Goal: Check status: Check status

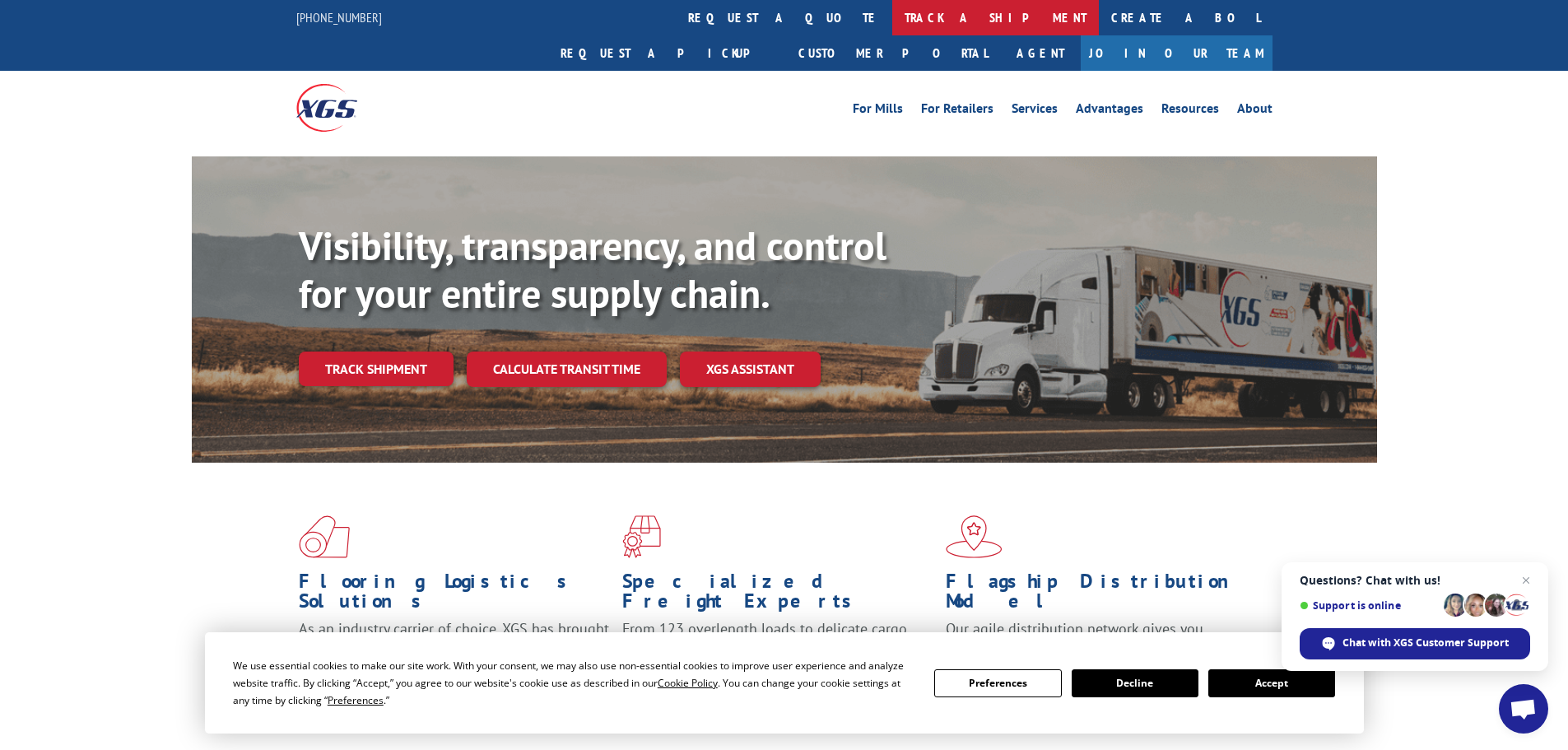
click at [892, 24] on link "track a shipment" at bounding box center [995, 18] width 207 height 36
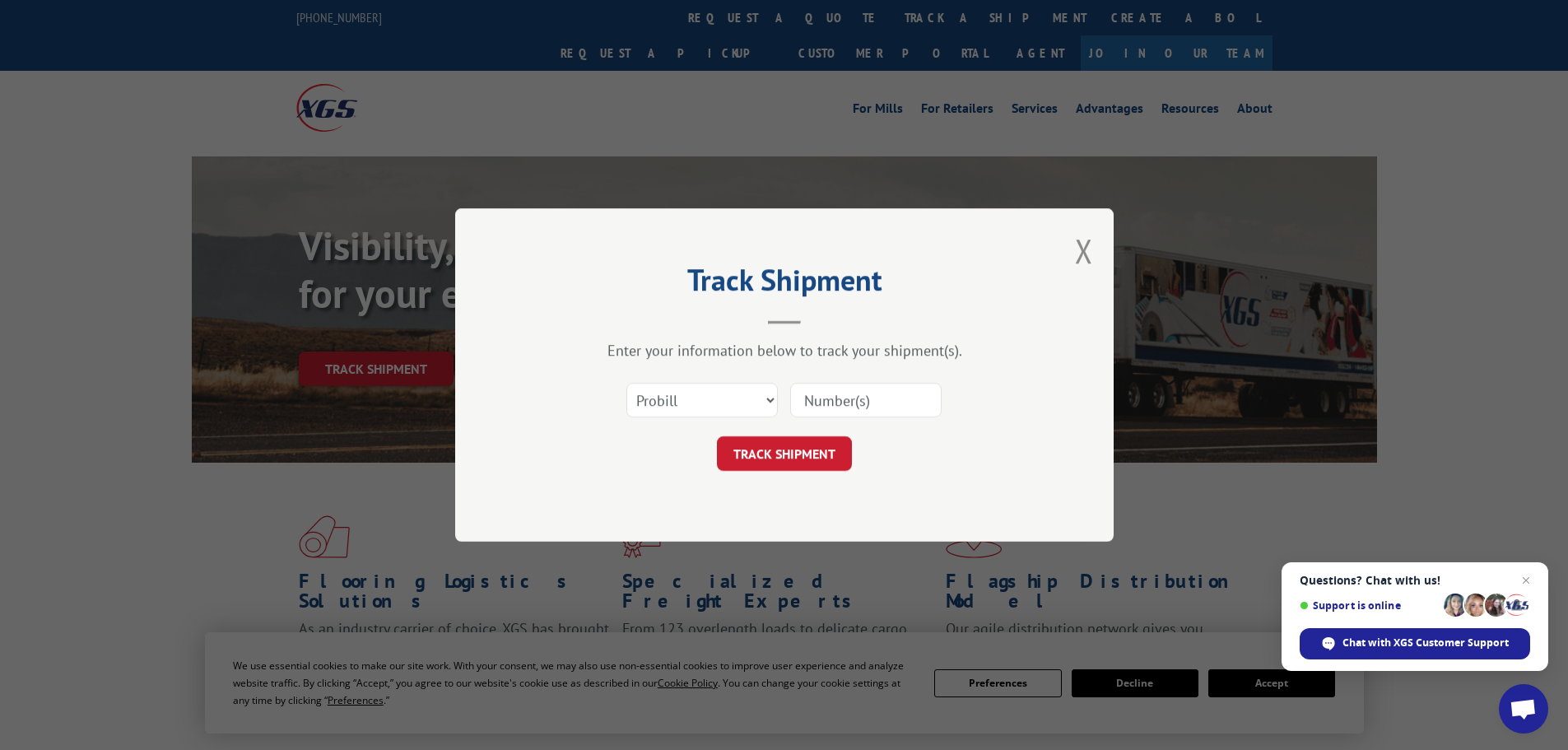
click at [840, 404] on input at bounding box center [865, 400] width 151 height 35
click at [767, 402] on select "Select category... Probill BOL PO" at bounding box center [702, 400] width 151 height 35
select select "po"
click at [626, 383] on select "Select category... Probill BOL PO" at bounding box center [702, 400] width 151 height 35
click at [772, 400] on select "Select category... Probill BOL PO" at bounding box center [702, 400] width 151 height 35
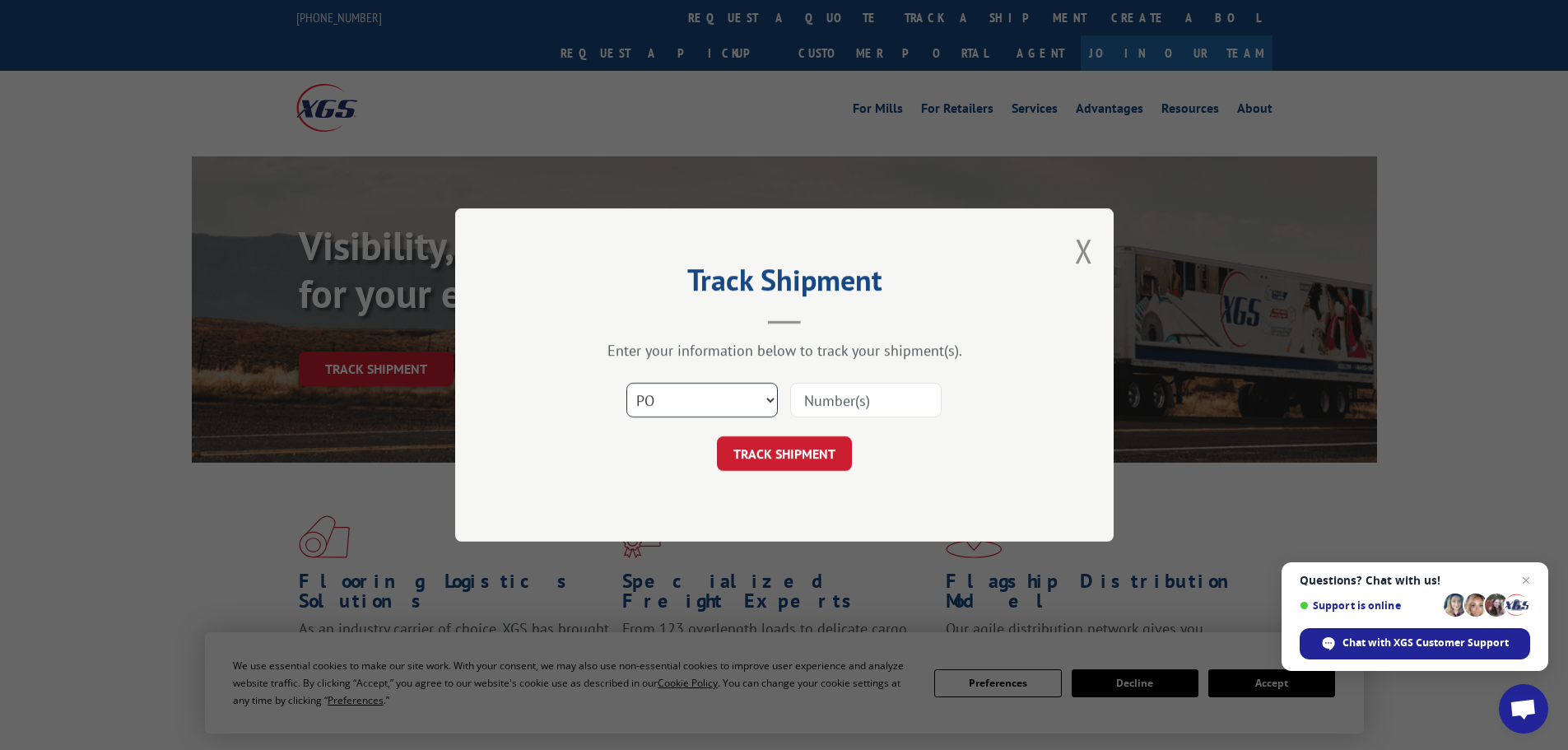
click at [626, 383] on select "Select category... Probill BOL PO" at bounding box center [702, 400] width 151 height 35
click at [819, 401] on input at bounding box center [865, 400] width 151 height 35
type input "09022025"
click at [772, 446] on button "TRACK SHIPMENT" at bounding box center [784, 453] width 135 height 35
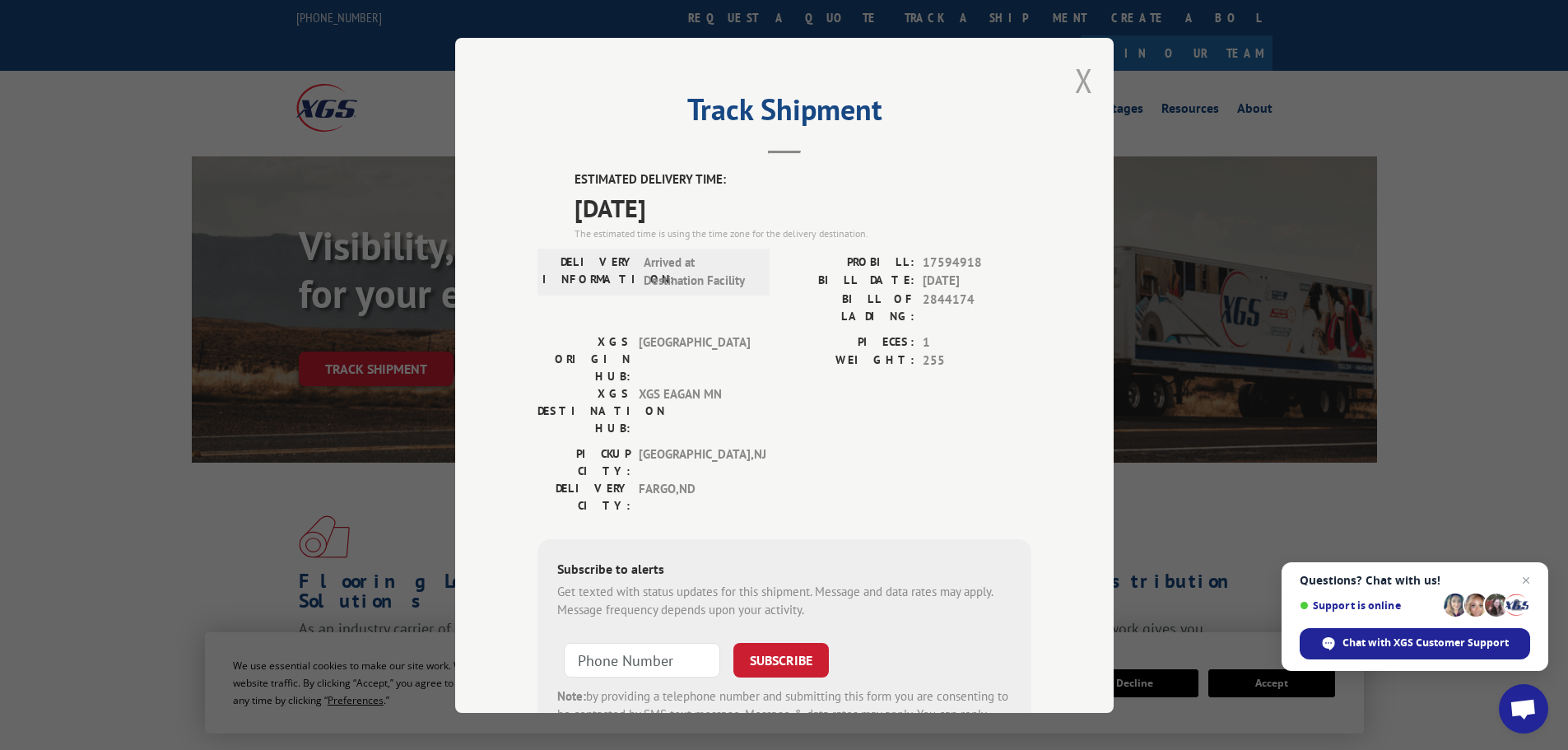
click at [1077, 80] on button "Close modal" at bounding box center [1084, 80] width 18 height 44
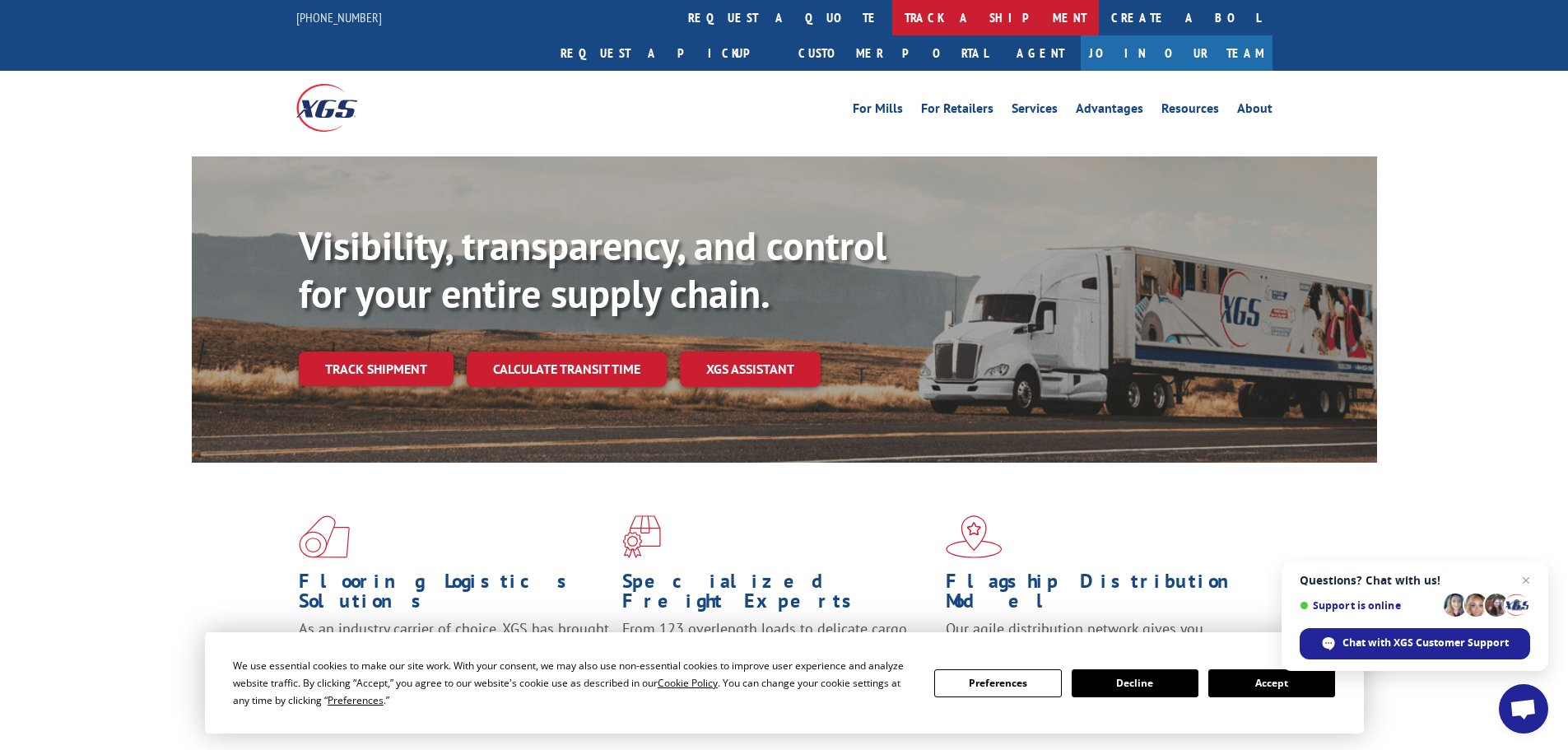
click at [892, 23] on link "track a shipment" at bounding box center [995, 18] width 207 height 36
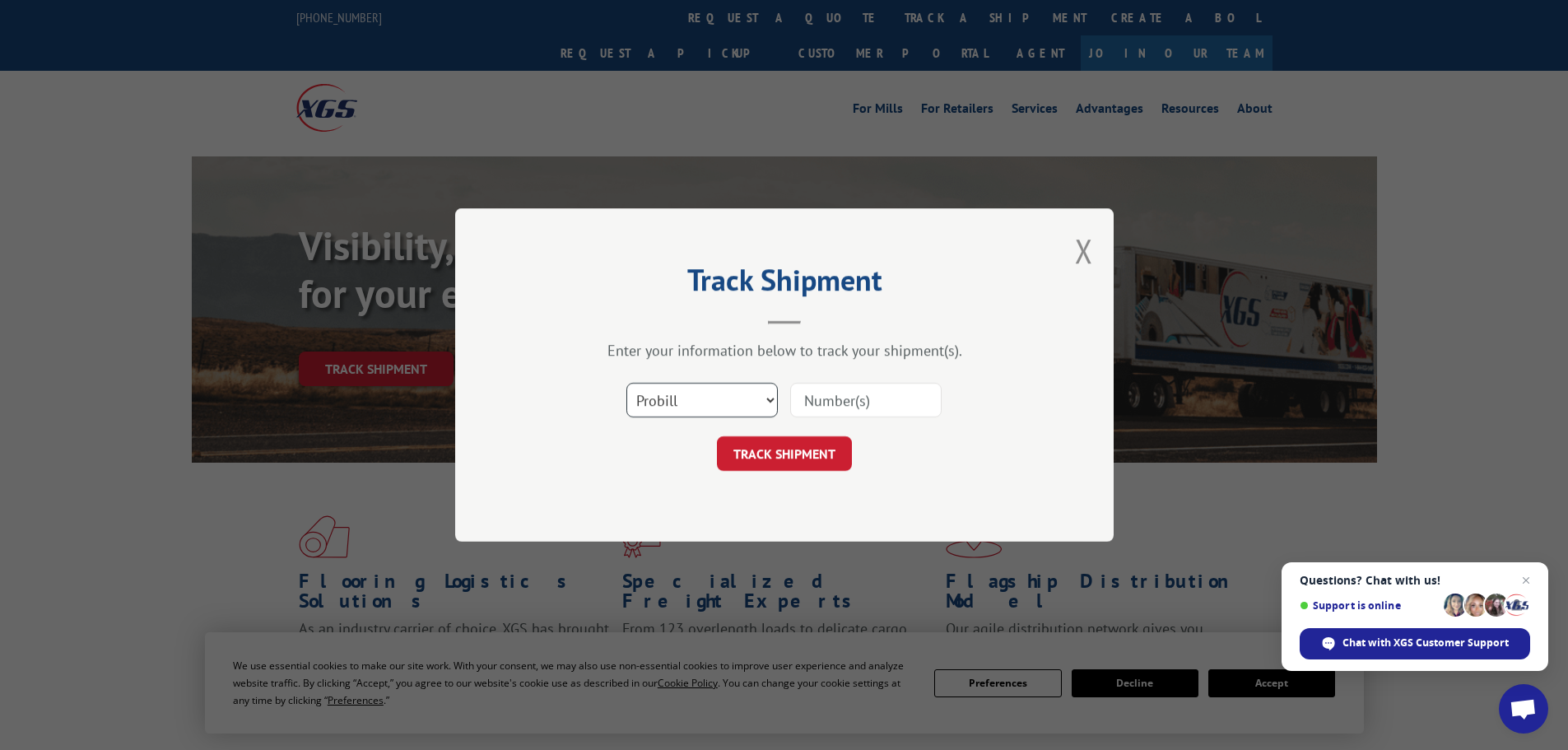
click at [767, 402] on select "Select category... Probill BOL PO" at bounding box center [702, 400] width 151 height 35
select select "po"
click at [626, 383] on select "Select category... Probill BOL PO" at bounding box center [702, 400] width 151 height 35
drag, startPoint x: 841, startPoint y: 406, endPoint x: 885, endPoint y: 312, distance: 103.8
click at [853, 383] on input at bounding box center [865, 400] width 151 height 35
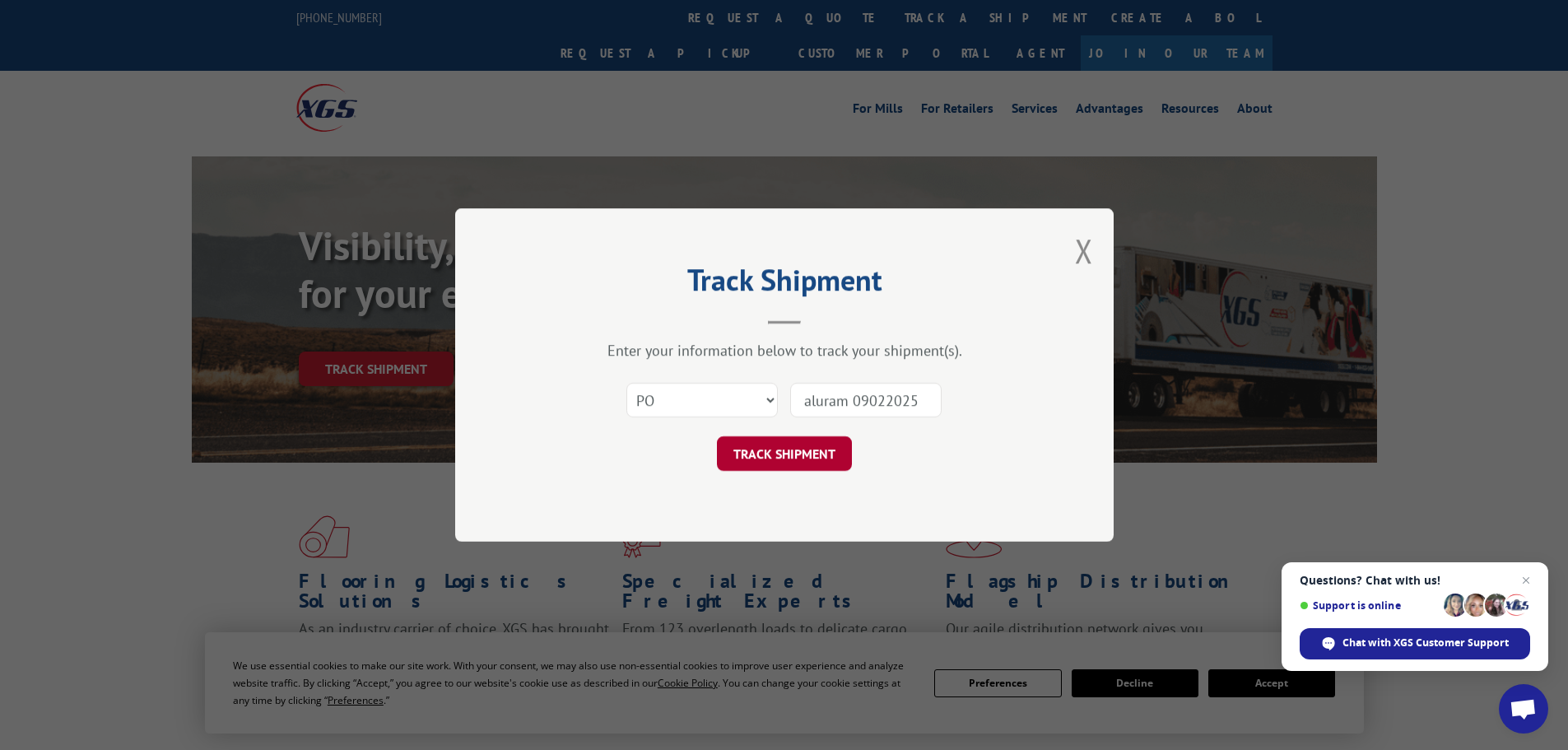
type input "aluram 09022025"
click at [799, 451] on button "TRACK SHIPMENT" at bounding box center [784, 453] width 135 height 35
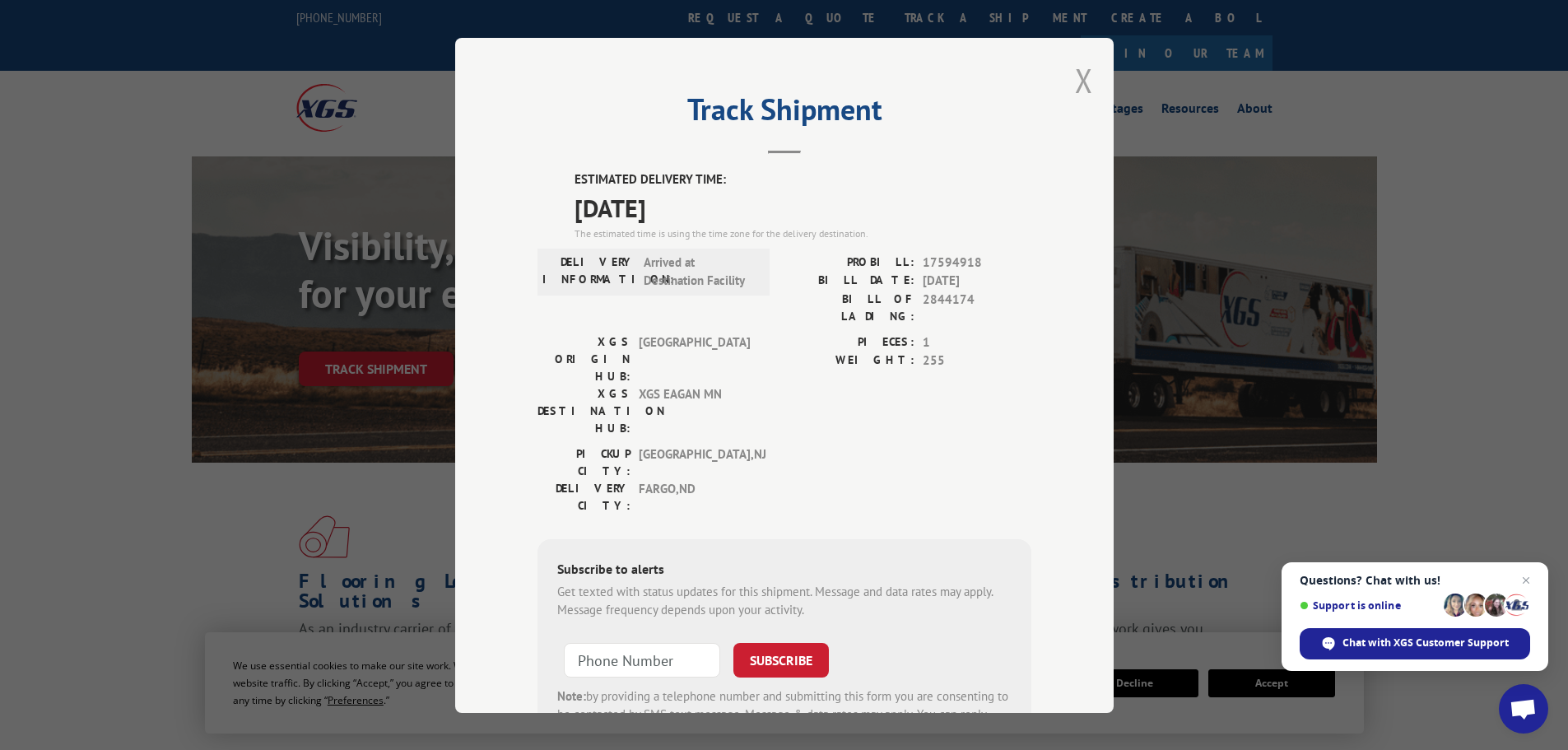
click at [1081, 80] on button "Close modal" at bounding box center [1084, 80] width 18 height 44
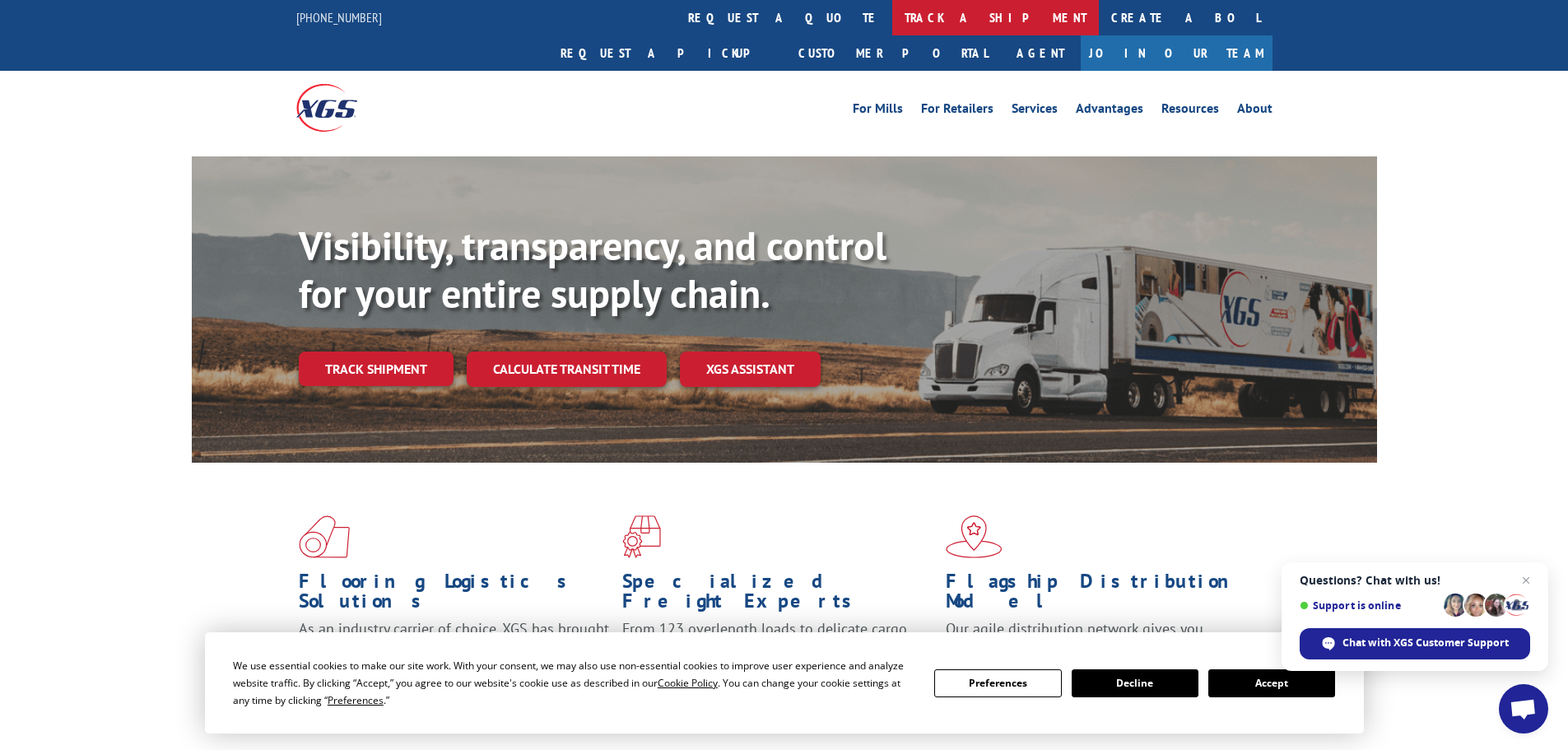
click at [892, 26] on link "track a shipment" at bounding box center [995, 18] width 207 height 36
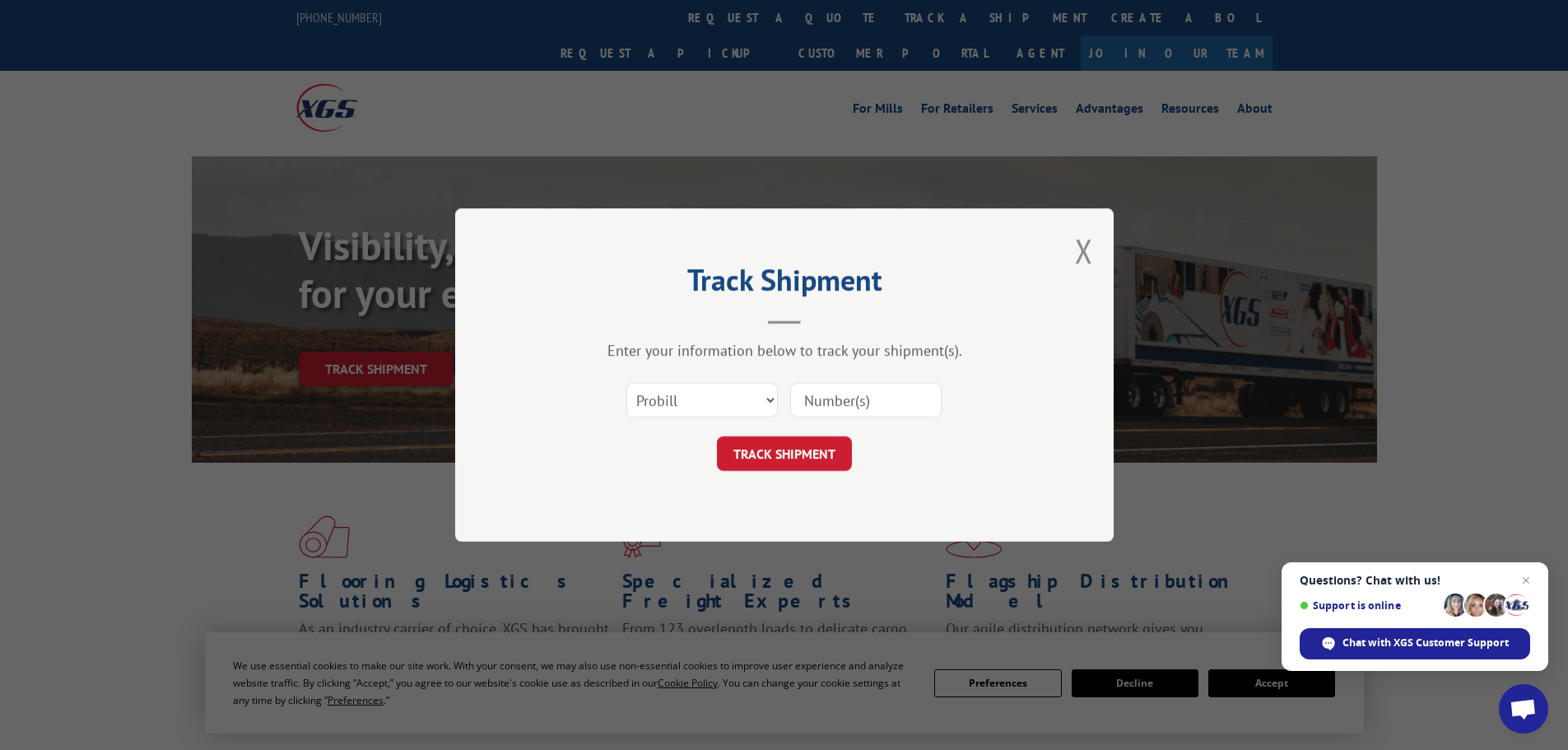
click at [910, 407] on input at bounding box center [865, 400] width 151 height 35
type input "aluram 09022025"
click at [745, 452] on button "TRACK SHIPMENT" at bounding box center [784, 453] width 135 height 35
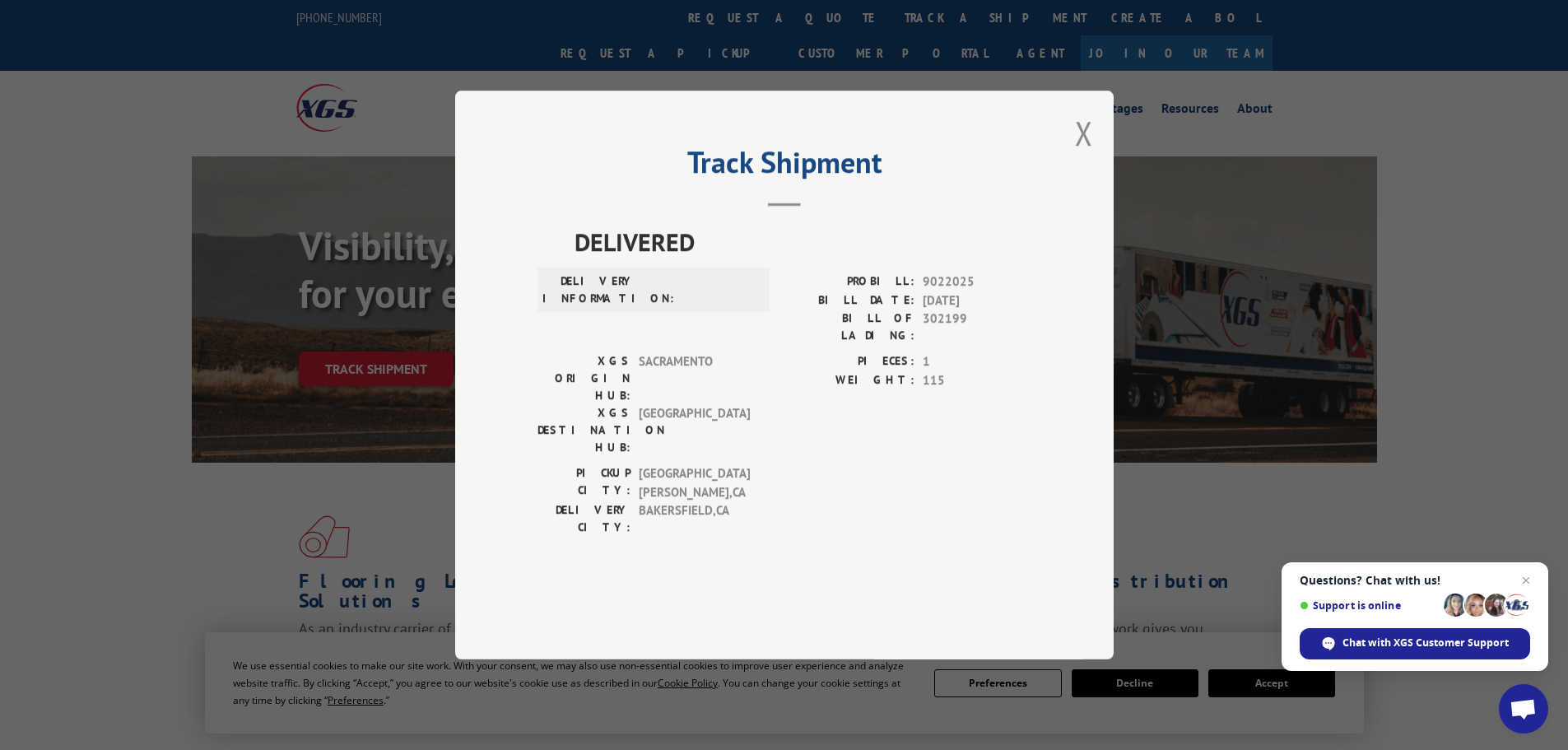
click at [1093, 167] on div "Track Shipment DELIVERED DELIVERY INFORMATION: PROBILL: 9022025 BILL DATE: [DAT…" at bounding box center [784, 375] width 658 height 569
click at [1092, 155] on button "Close modal" at bounding box center [1084, 133] width 18 height 44
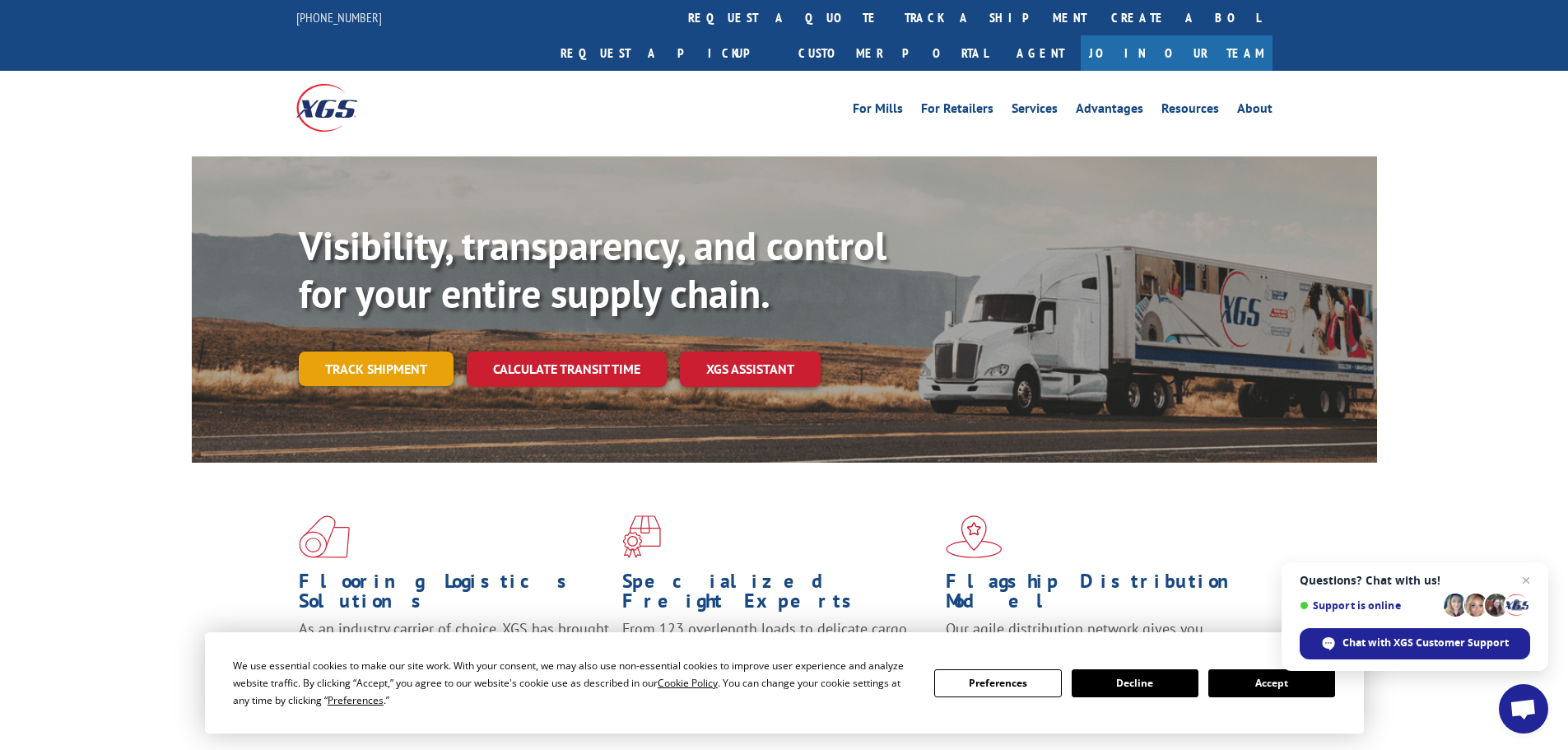
click at [410, 352] on link "Track shipment" at bounding box center [376, 369] width 155 height 35
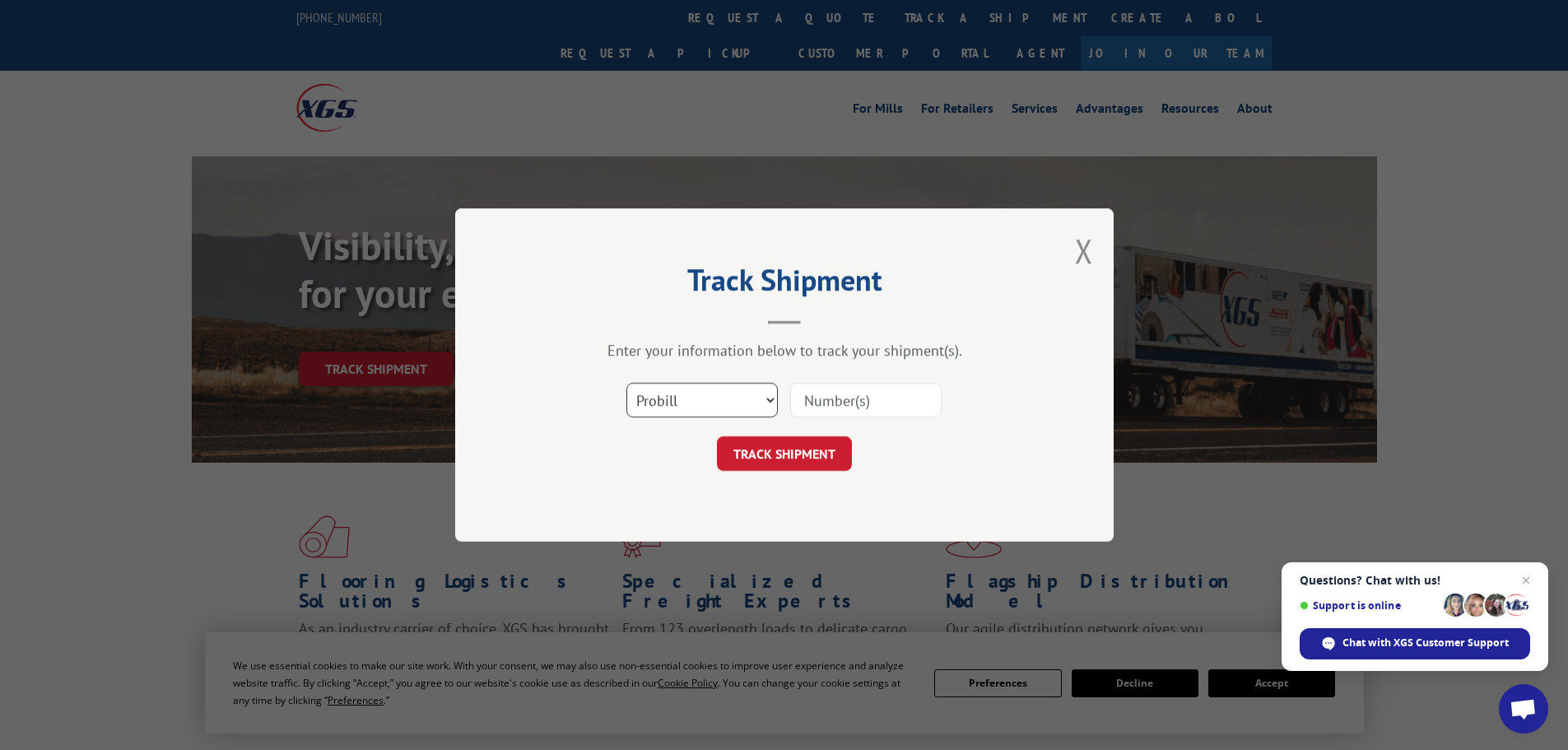
click at [768, 401] on select "Select category... Probill BOL PO" at bounding box center [702, 400] width 151 height 35
select select "po"
click at [626, 383] on select "Select category... Probill BOL PO" at bounding box center [702, 400] width 151 height 35
drag, startPoint x: 812, startPoint y: 404, endPoint x: 866, endPoint y: 323, distance: 97.3
click at [839, 373] on div "Select category... Probill BOL PO" at bounding box center [784, 400] width 494 height 54
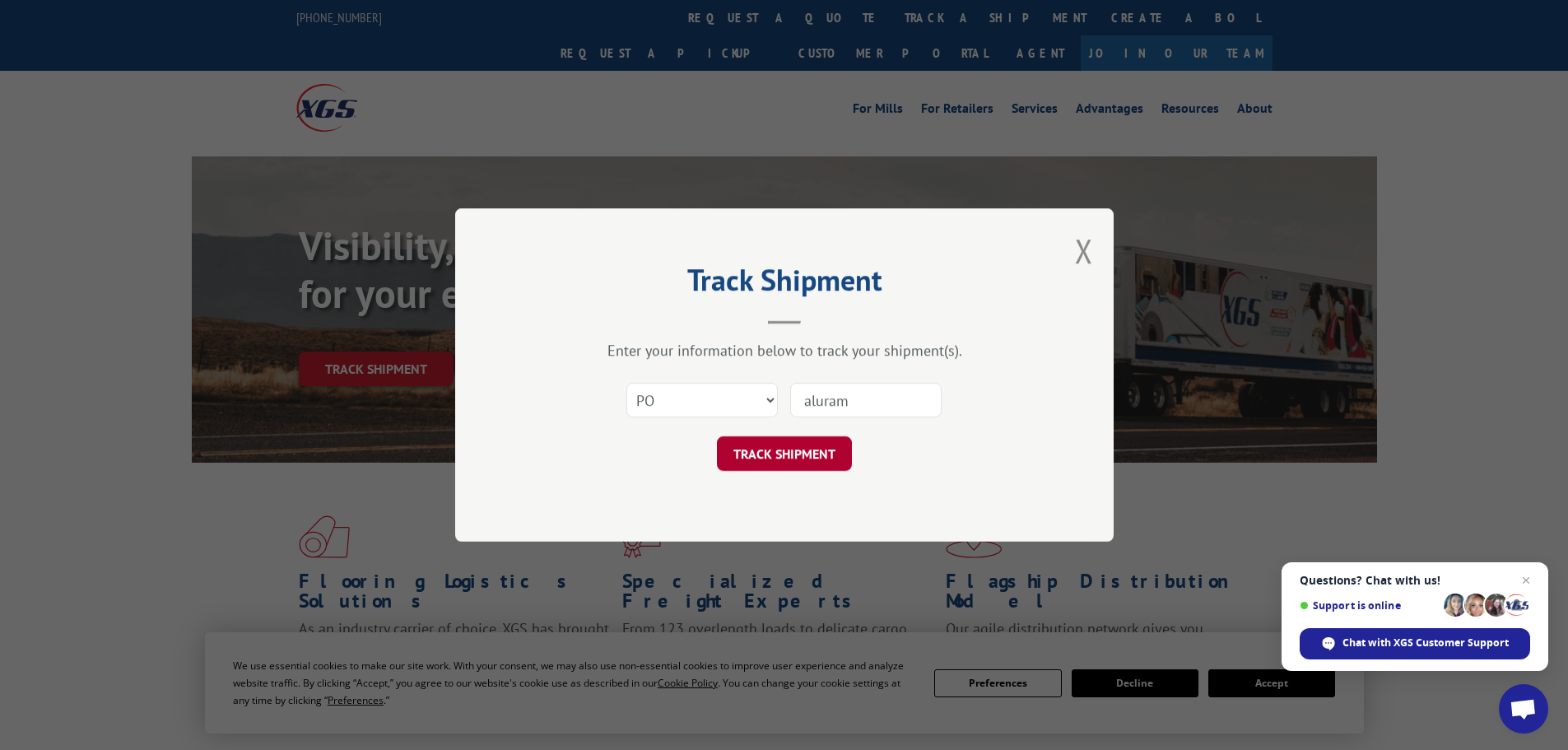
type input "aluram"
click at [790, 463] on button "TRACK SHIPMENT" at bounding box center [784, 453] width 135 height 35
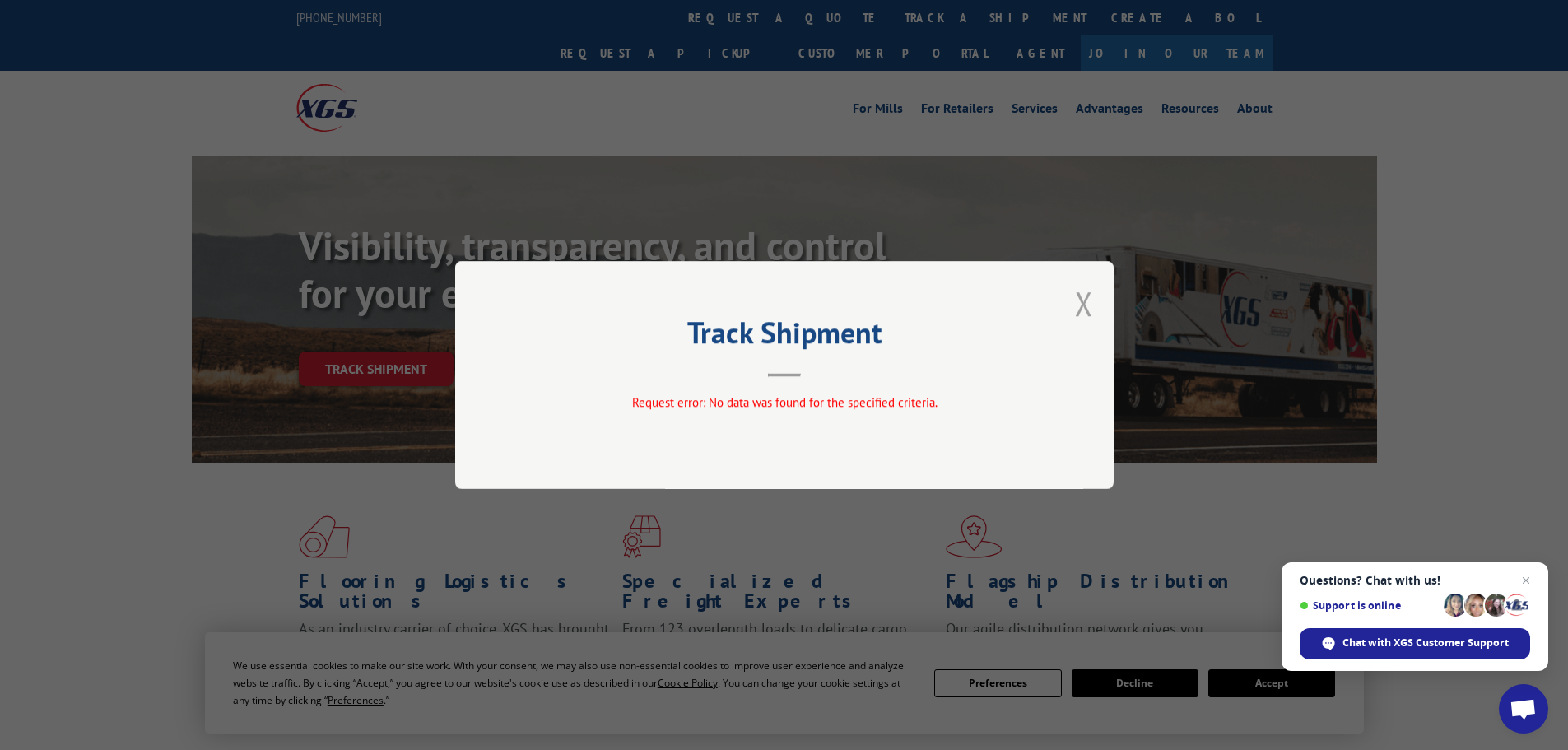
click at [1086, 300] on button "Close modal" at bounding box center [1084, 303] width 18 height 44
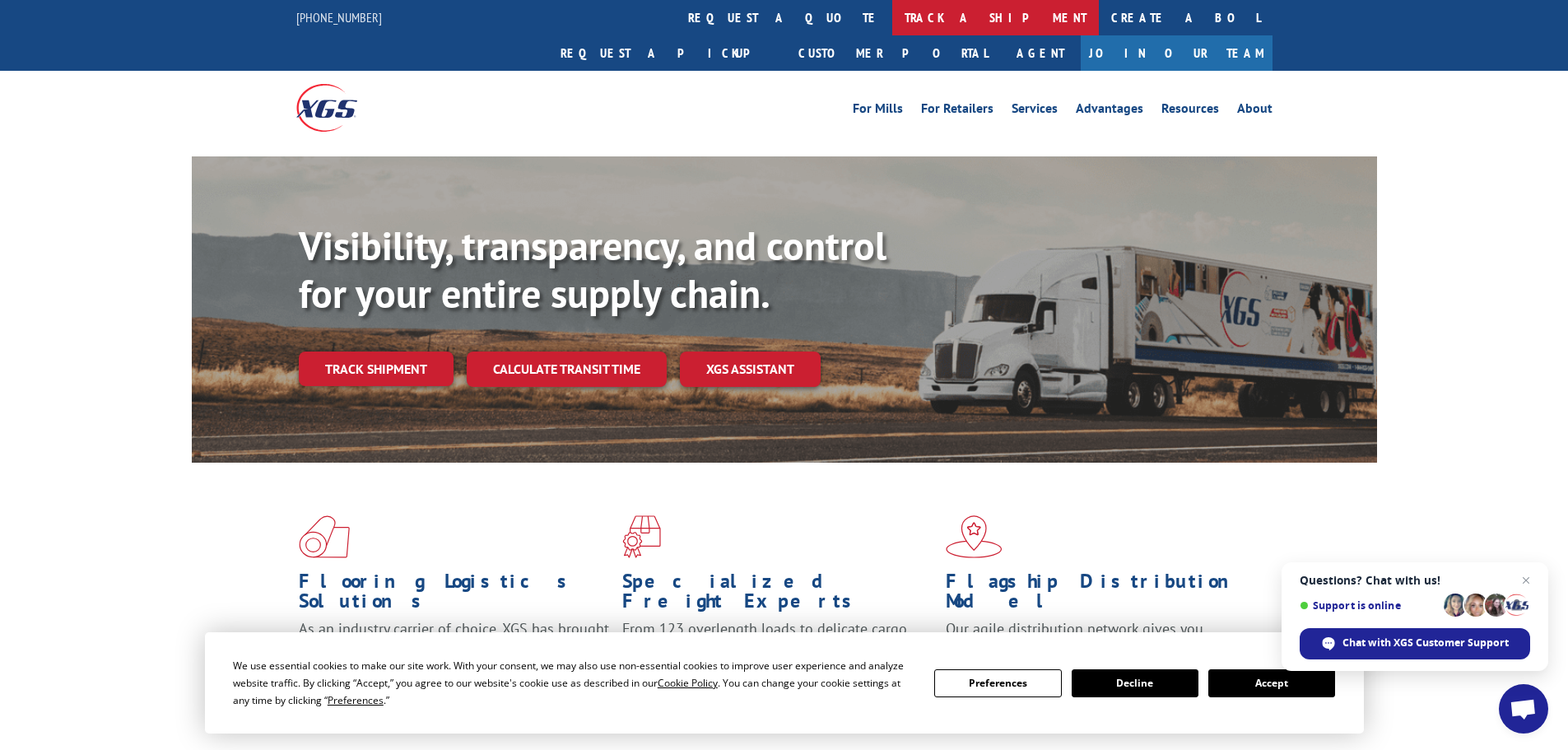
click at [892, 18] on link "track a shipment" at bounding box center [995, 18] width 207 height 36
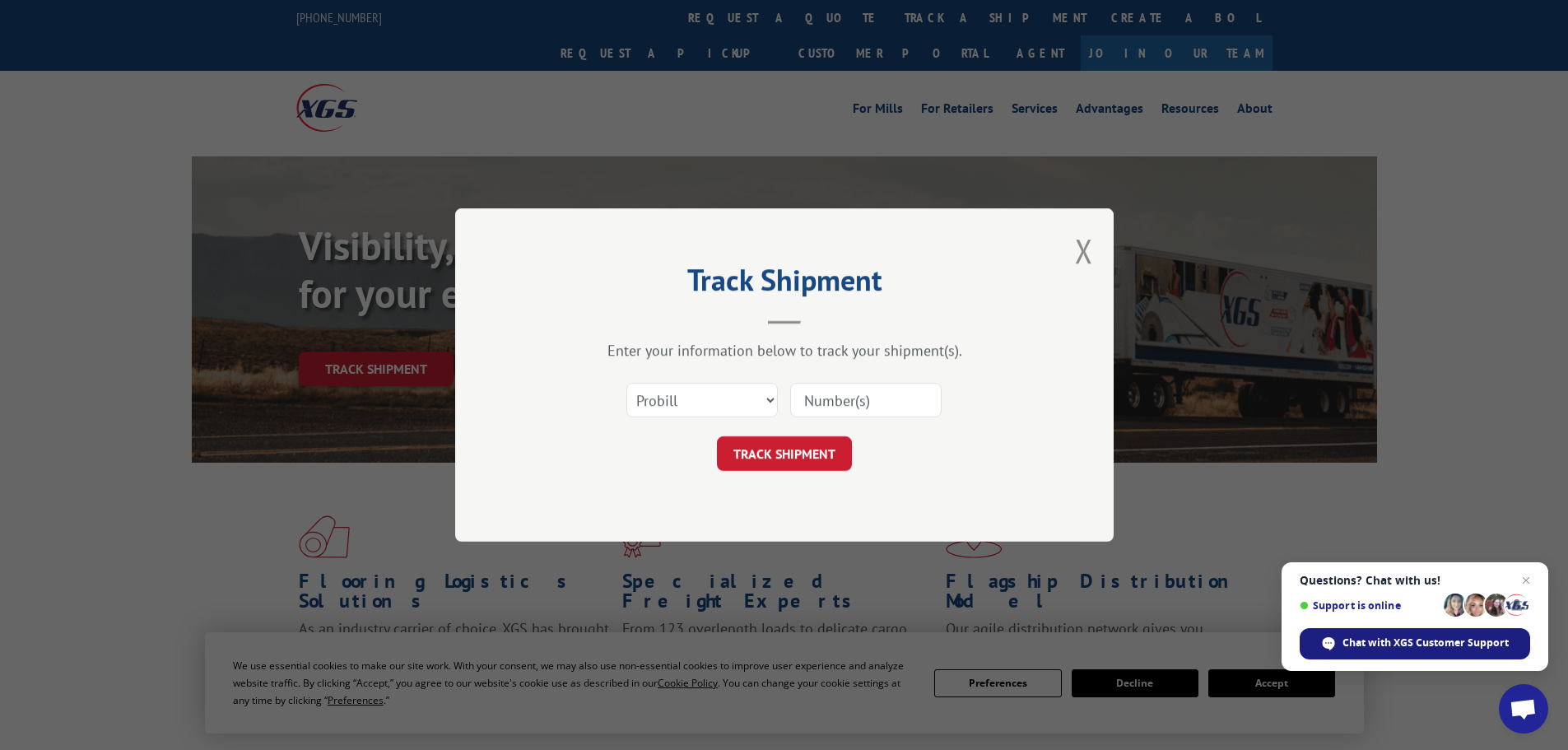
click at [1354, 646] on span "Chat with XGS Customer Support" at bounding box center [1425, 643] width 167 height 15
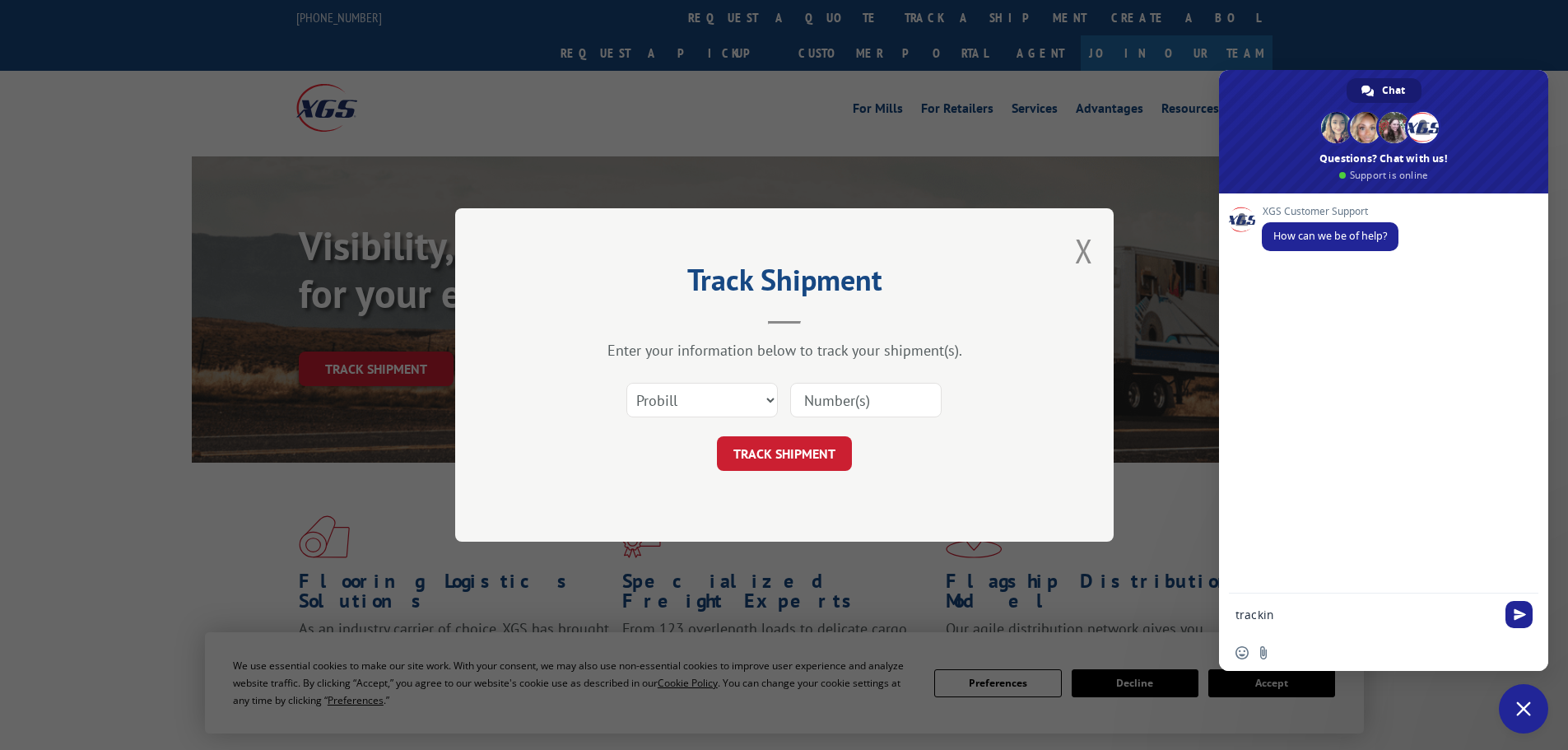
type textarea "tracking"
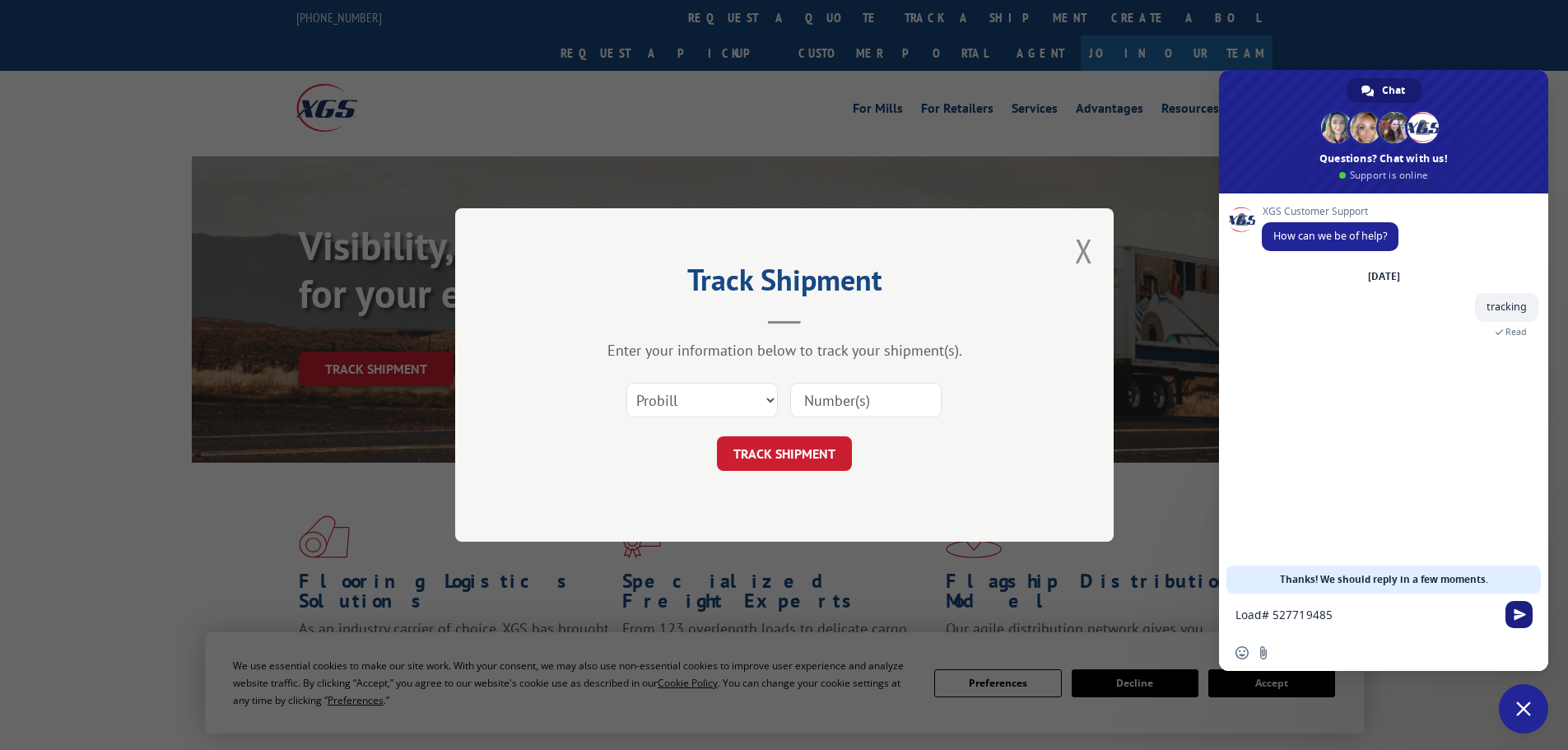
type textarea "Load# 527719485"
click at [1514, 614] on span "Send" at bounding box center [1520, 615] width 12 height 12
click at [769, 399] on select "Select category... Probill BOL PO" at bounding box center [702, 400] width 151 height 35
select select "bol"
click at [626, 383] on select "Select category... Probill BOL PO" at bounding box center [702, 400] width 151 height 35
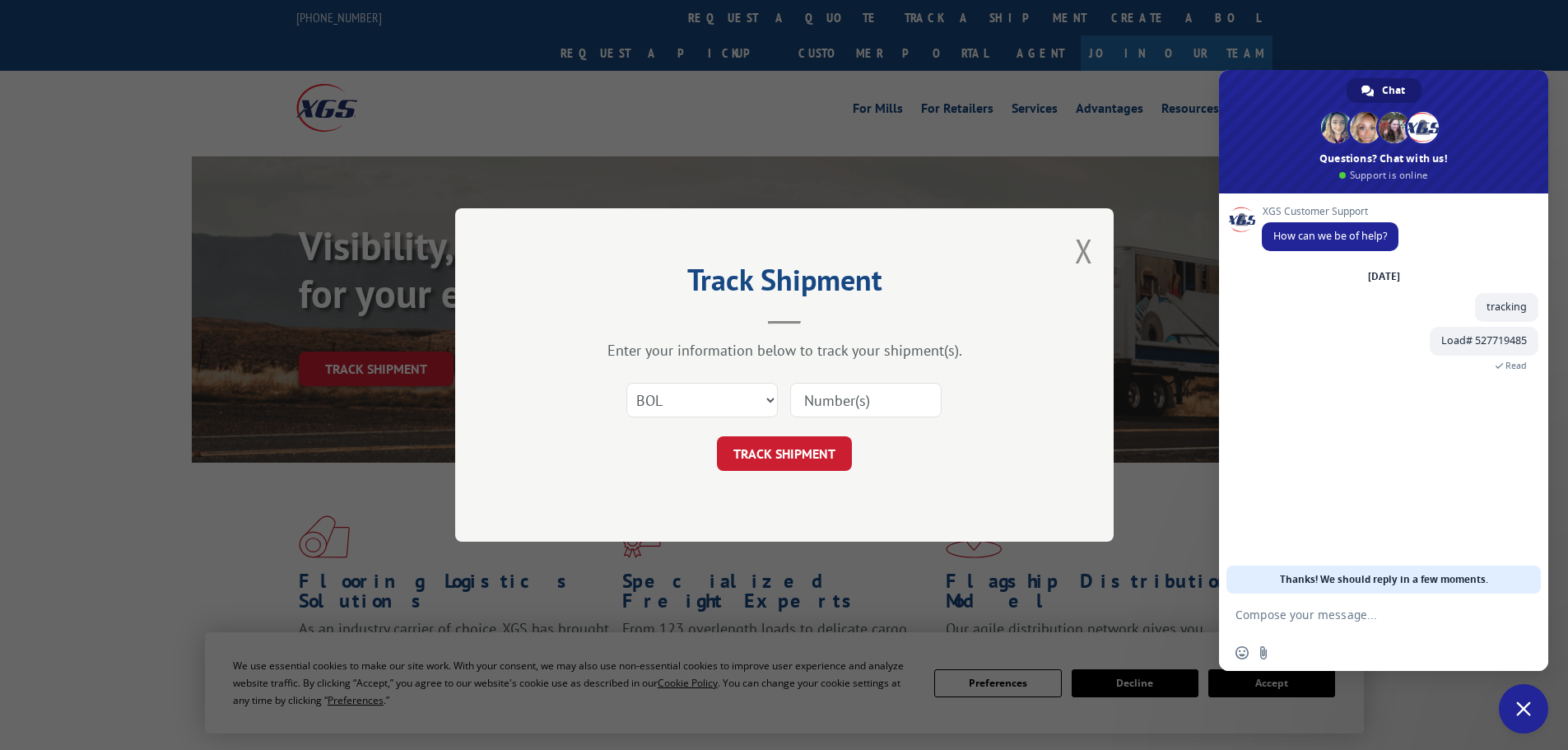
click at [819, 399] on input at bounding box center [865, 400] width 151 height 35
type input "s5987189"
click at [786, 455] on button "TRACK SHIPMENT" at bounding box center [784, 453] width 135 height 35
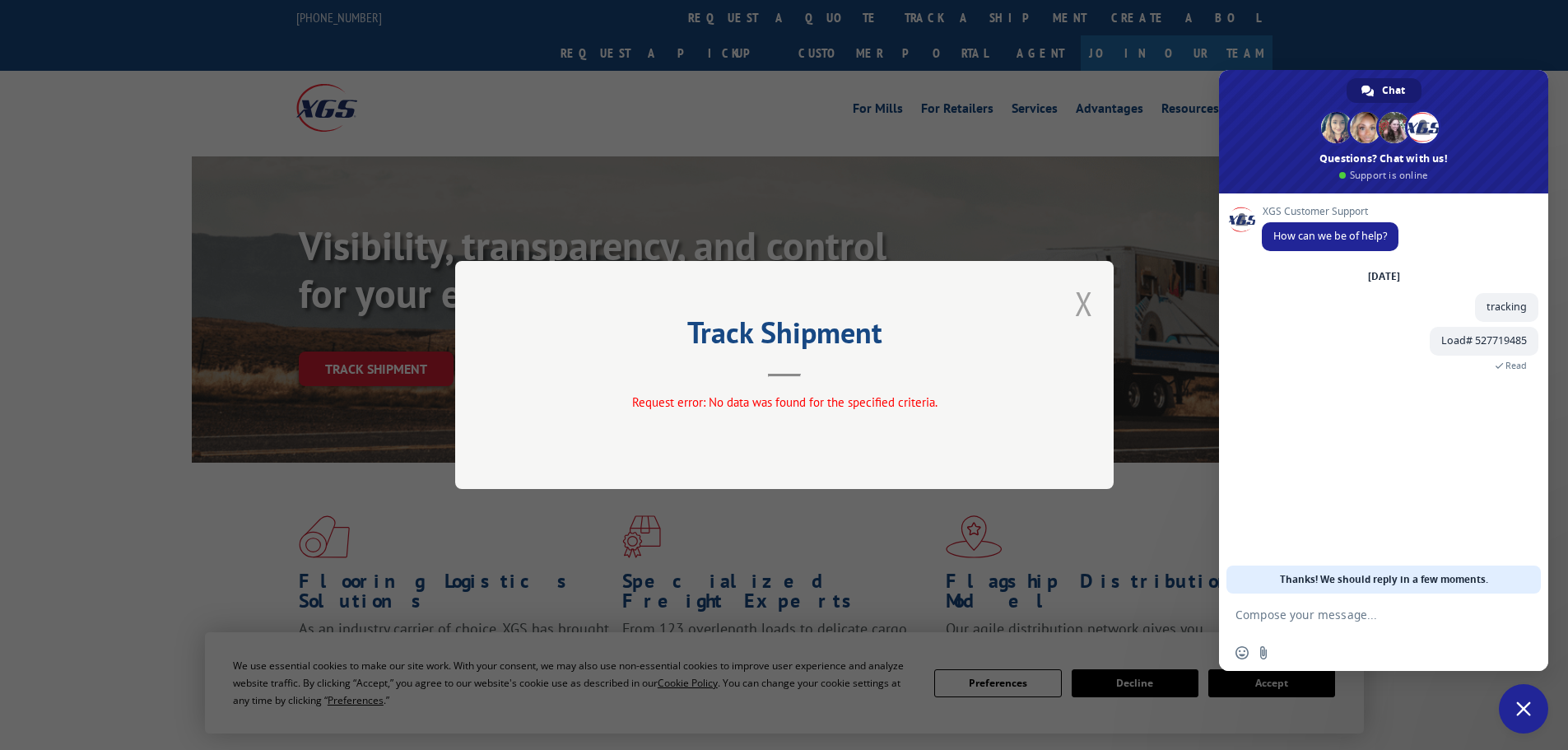
click at [1086, 308] on button "Close modal" at bounding box center [1084, 303] width 18 height 44
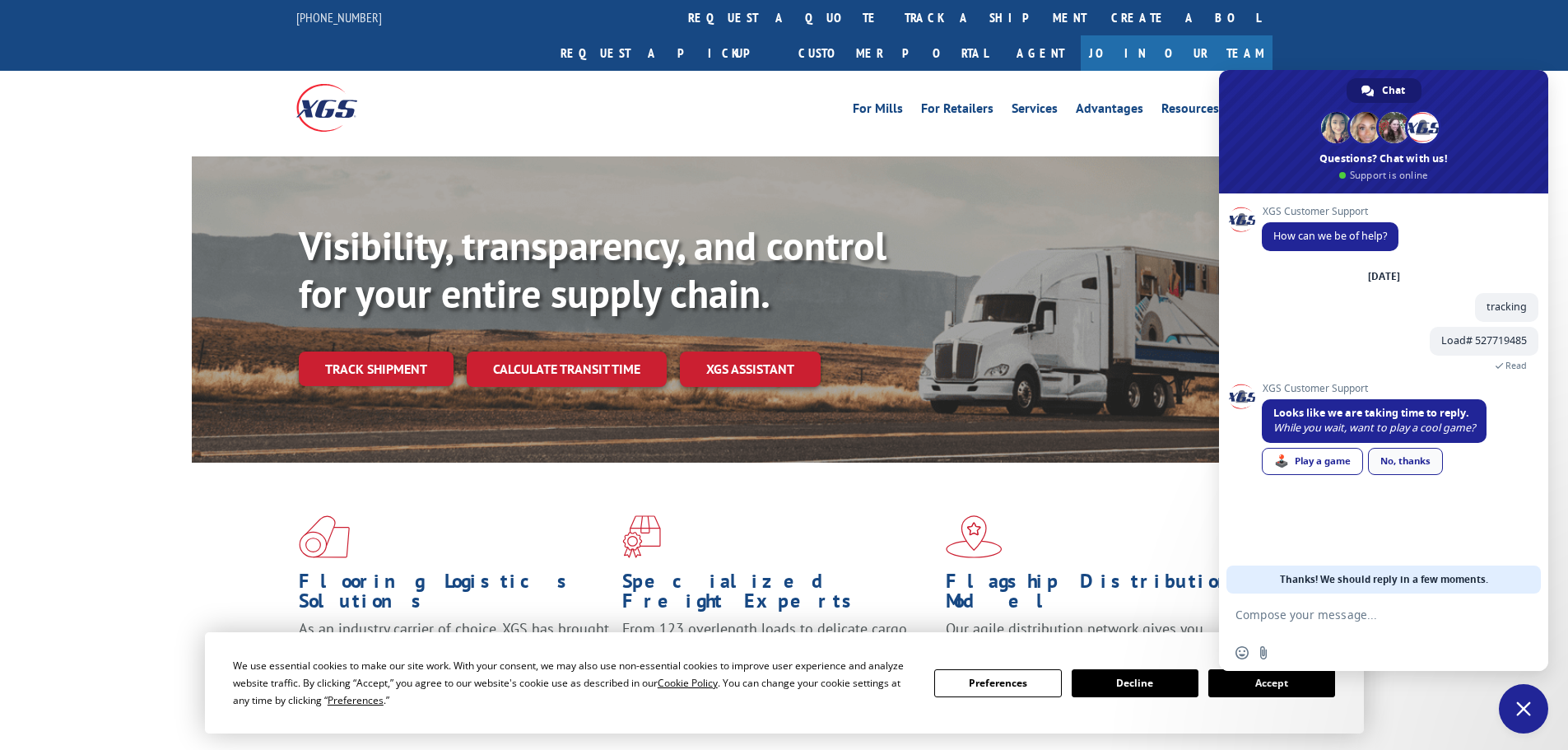
click at [1414, 462] on div "No, thanks" at bounding box center [1405, 461] width 75 height 27
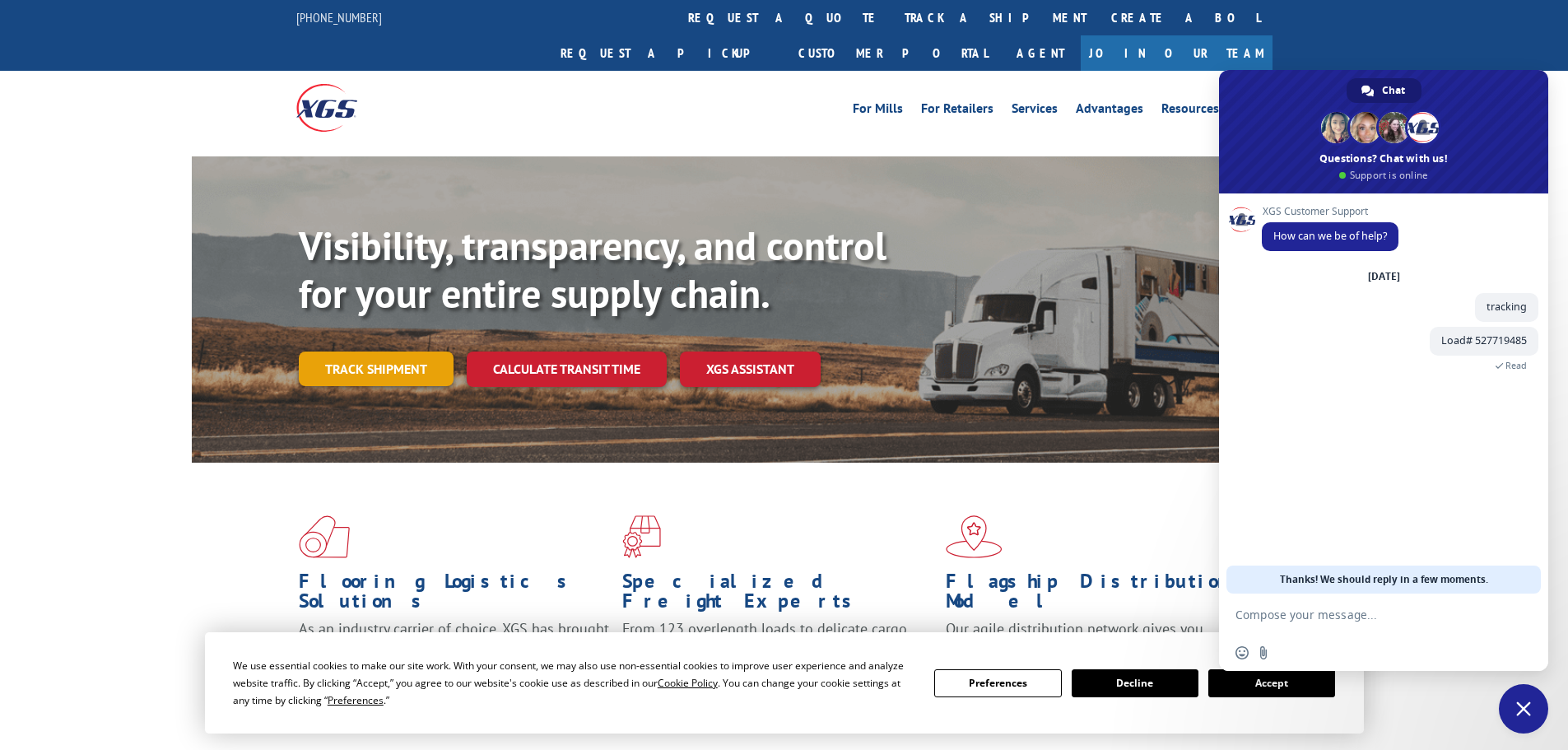
click at [346, 352] on link "Track shipment" at bounding box center [376, 369] width 155 height 35
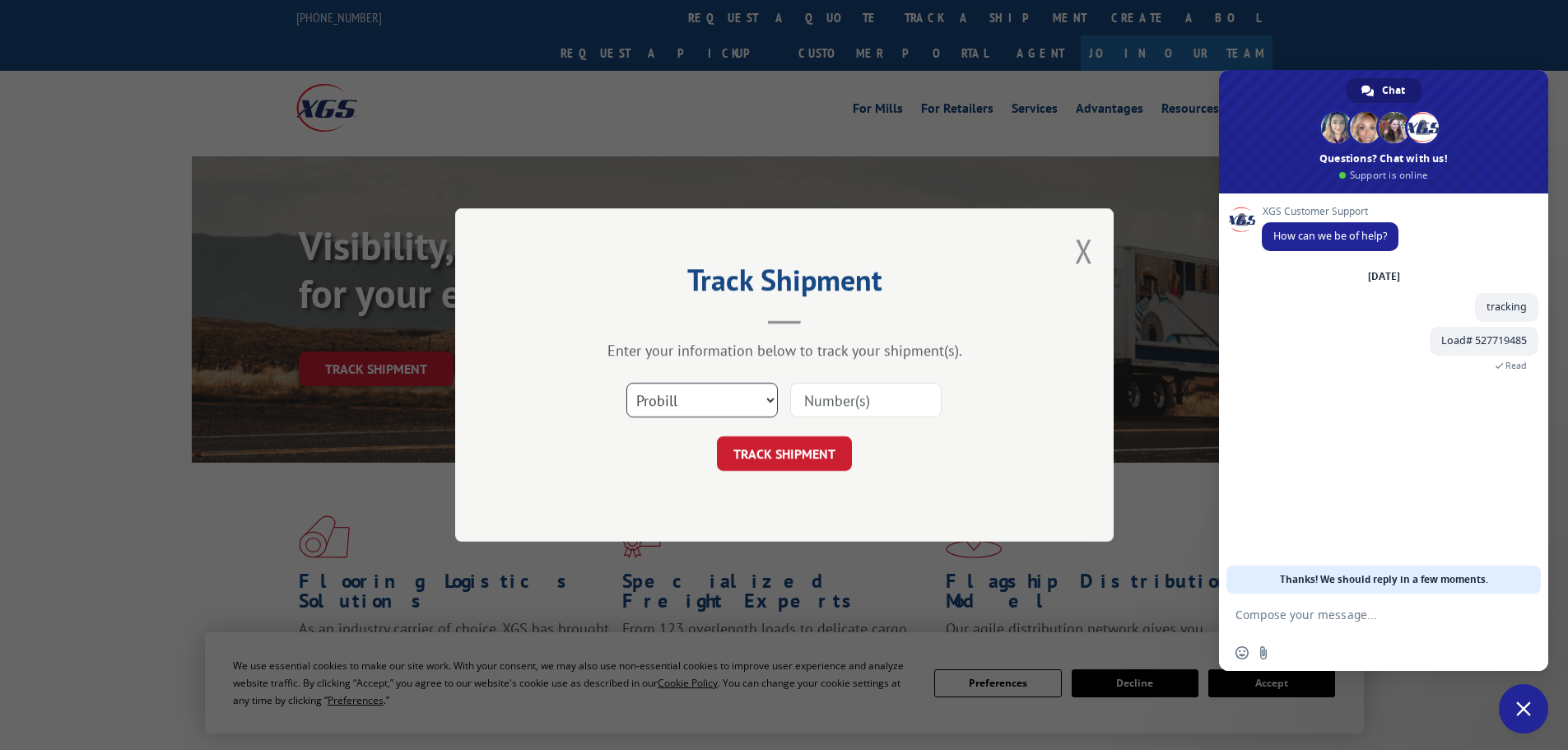
click at [763, 399] on select "Select category... Probill BOL PO" at bounding box center [702, 400] width 151 height 35
click at [626, 383] on select "Select category... Probill BOL PO" at bounding box center [702, 400] width 151 height 35
click at [815, 407] on input at bounding box center [865, 400] width 151 height 35
type input "527719485"
click at [785, 461] on button "TRACK SHIPMENT" at bounding box center [784, 453] width 135 height 35
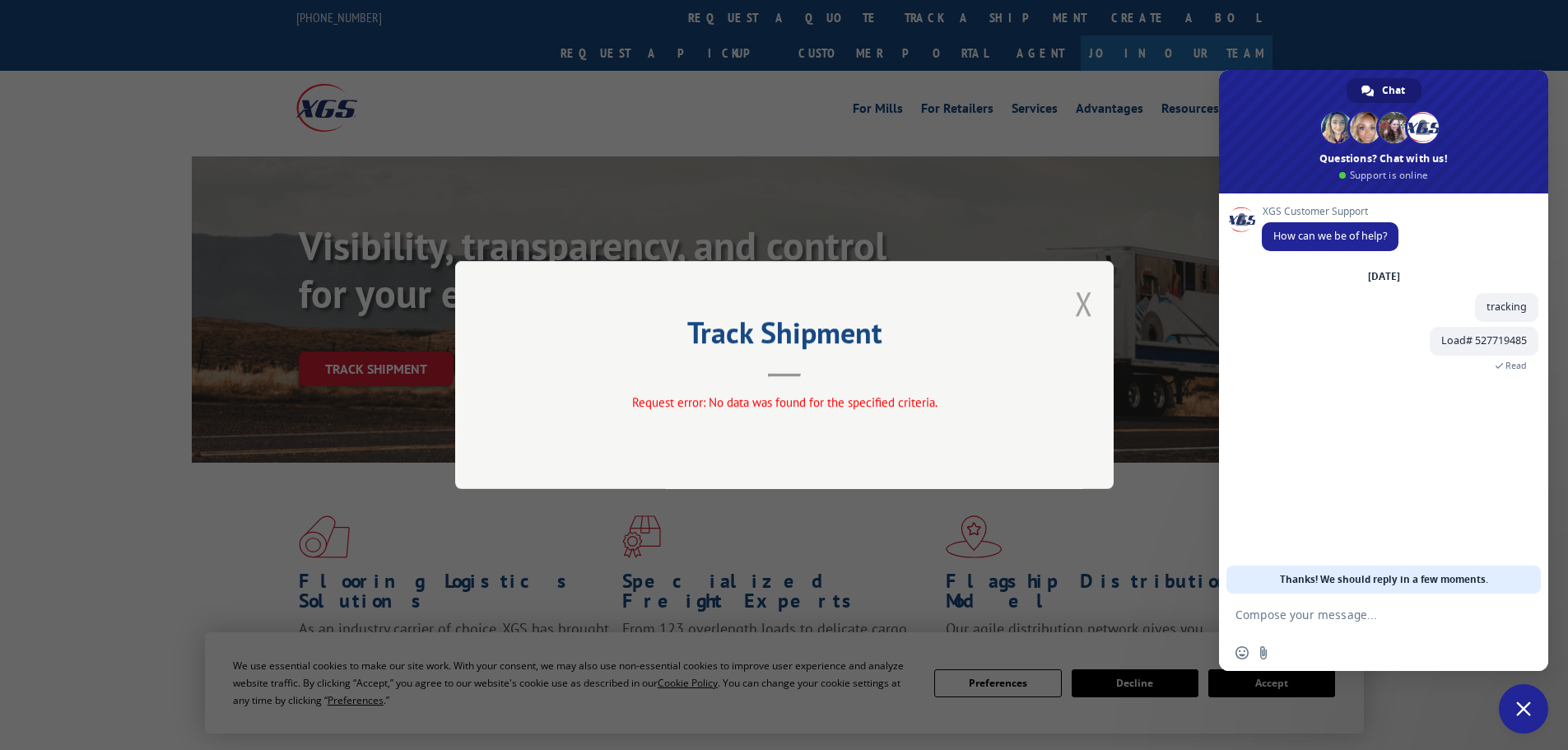
click at [1075, 302] on button "Close modal" at bounding box center [1084, 303] width 18 height 44
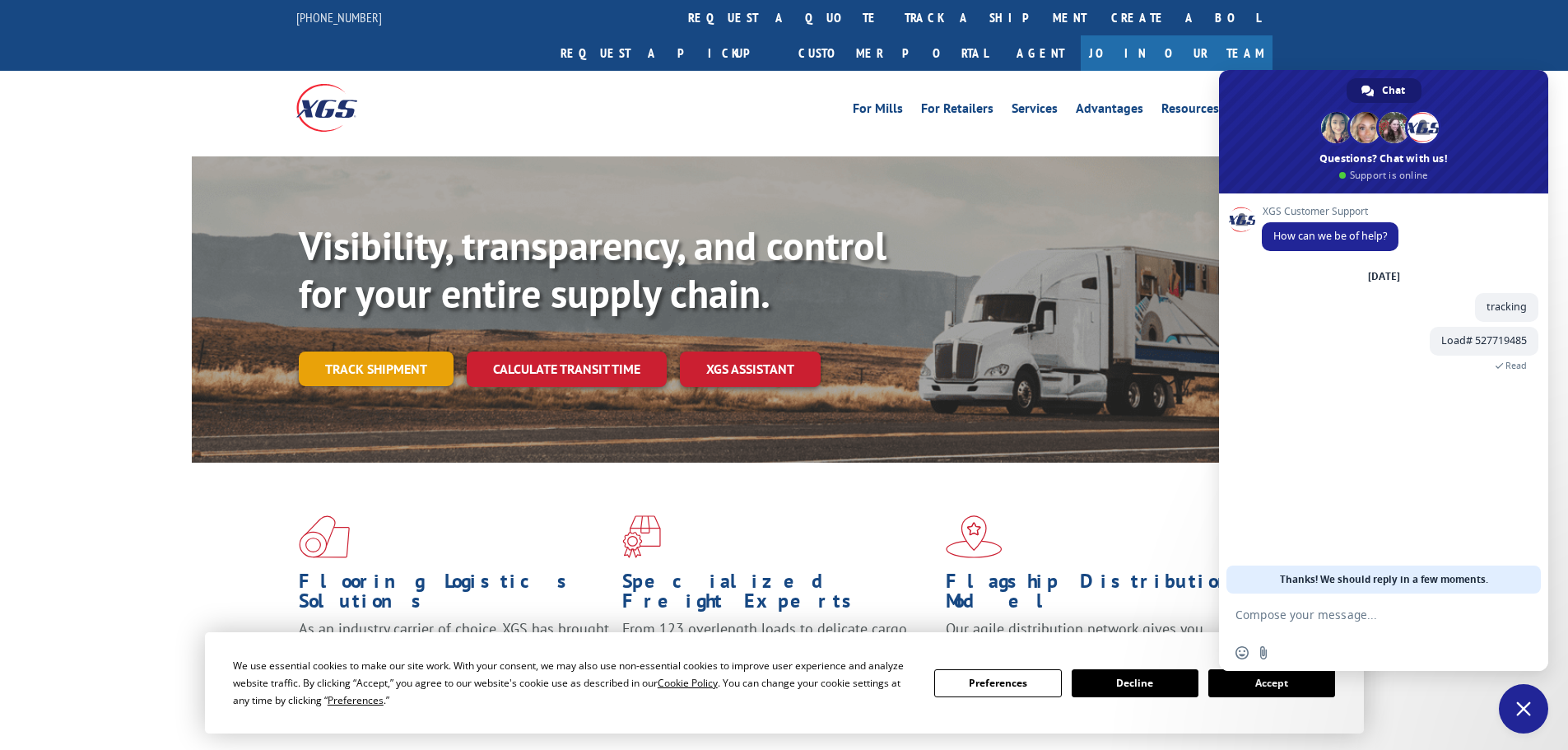
click at [377, 352] on link "Track shipment" at bounding box center [376, 369] width 155 height 35
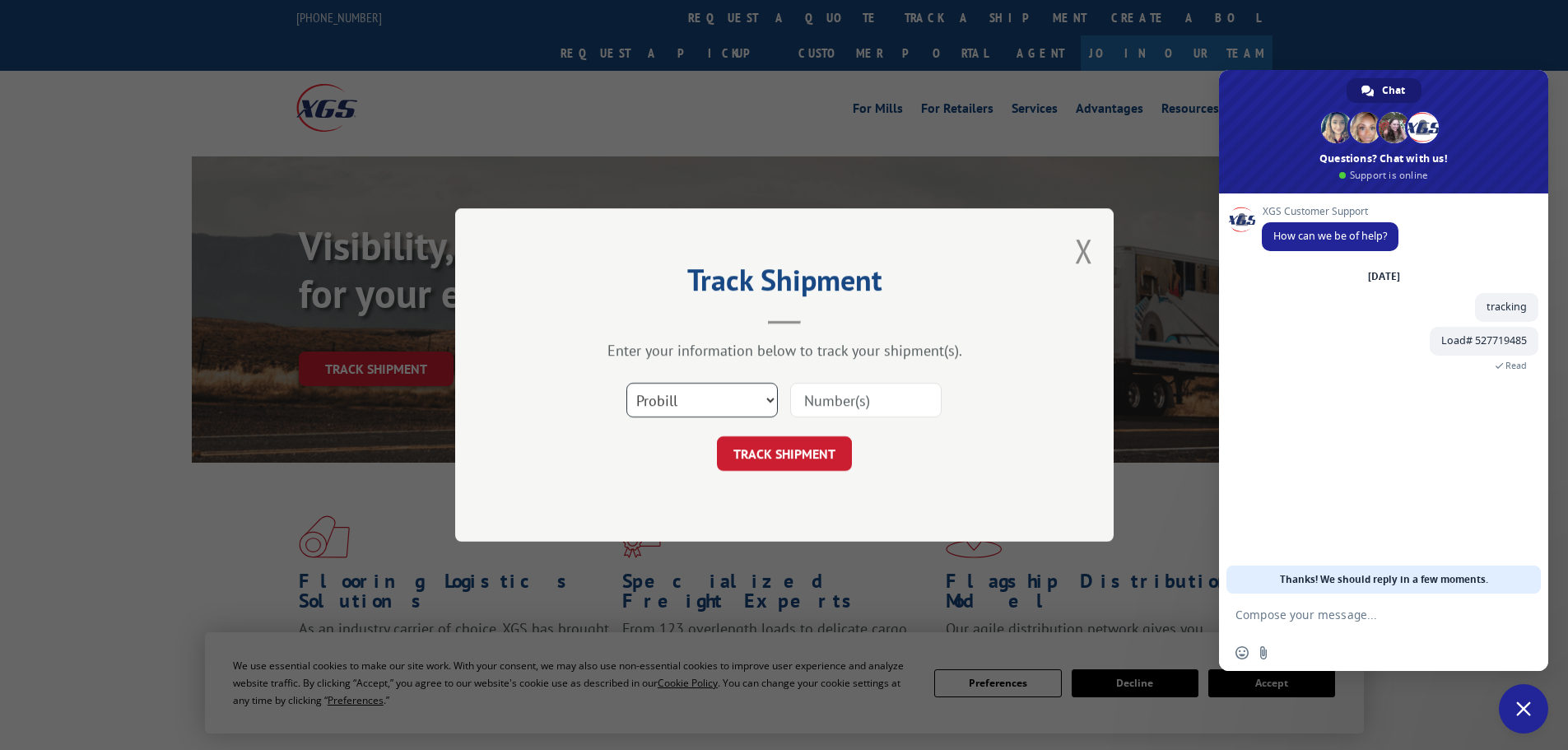
click at [766, 403] on select "Select category... Probill BOL PO" at bounding box center [702, 400] width 151 height 35
select select "bol"
click at [626, 383] on select "Select category... Probill BOL PO" at bounding box center [702, 400] width 151 height 35
click at [801, 407] on input at bounding box center [865, 400] width 151 height 35
type input "527719485"
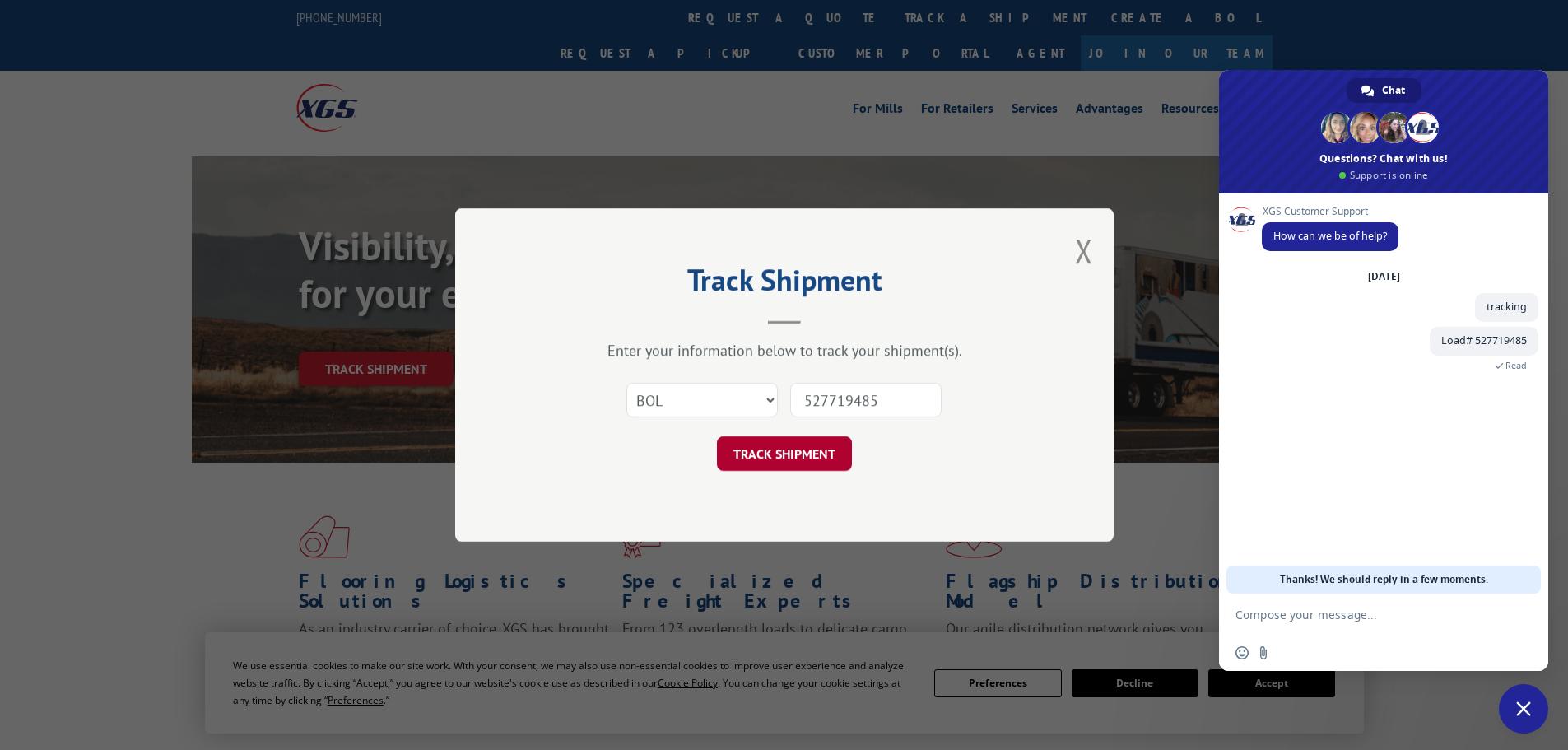
click at [809, 450] on button "TRACK SHIPMENT" at bounding box center [784, 453] width 135 height 35
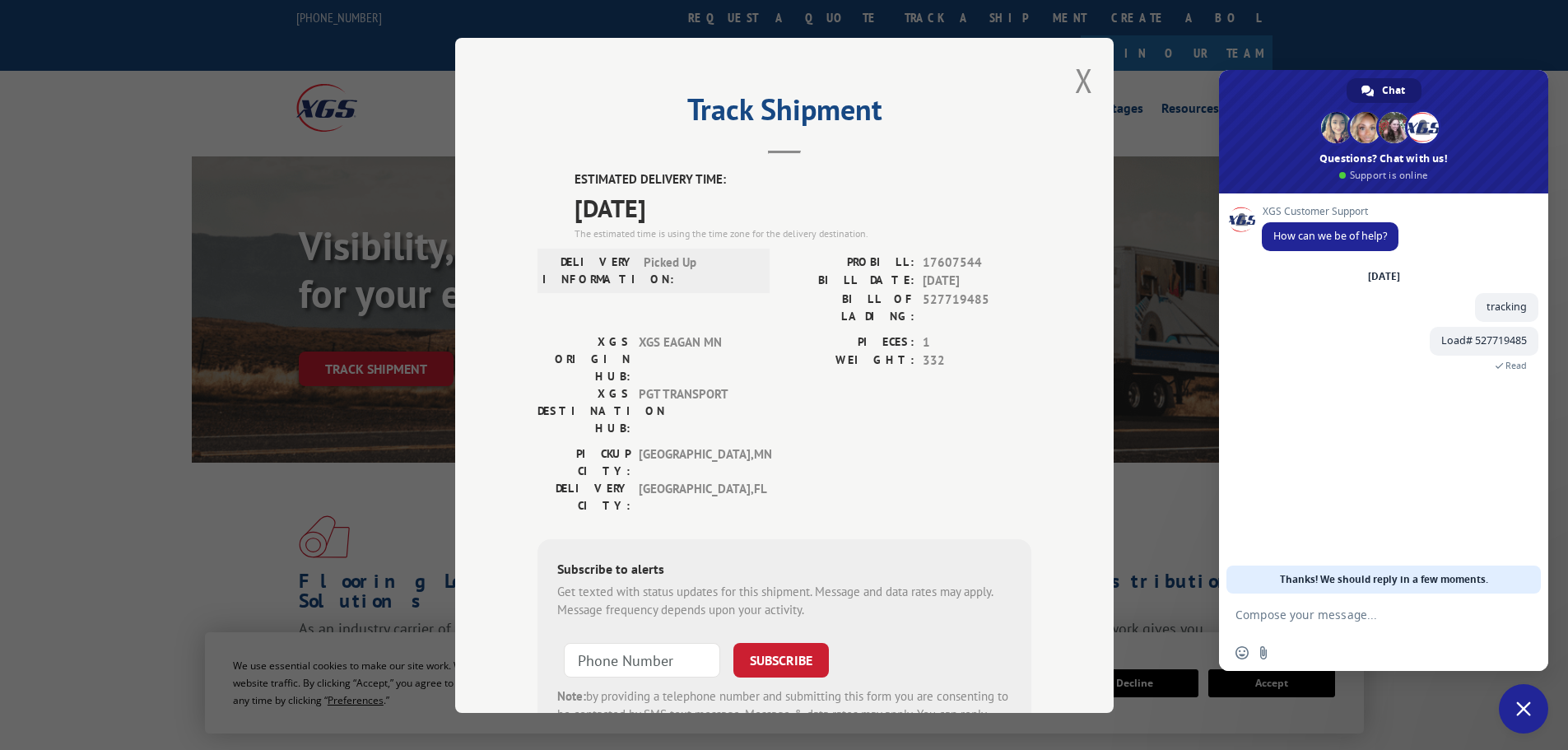
click at [1284, 622] on textarea "Compose your message..." at bounding box center [1365, 615] width 260 height 15
type textarea "I got it now, thank you"
click at [1526, 696] on span "Close chat" at bounding box center [1523, 708] width 49 height 49
